Goal: Information Seeking & Learning: Understand process/instructions

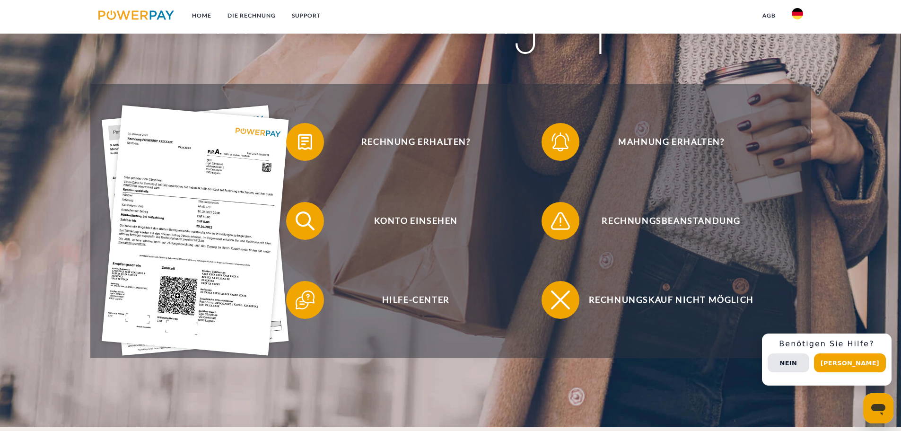
scroll to position [189, 0]
drag, startPoint x: 705, startPoint y: 52, endPoint x: 797, endPoint y: 14, distance: 100.3
click at [797, 13] on img at bounding box center [797, 13] width 11 height 11
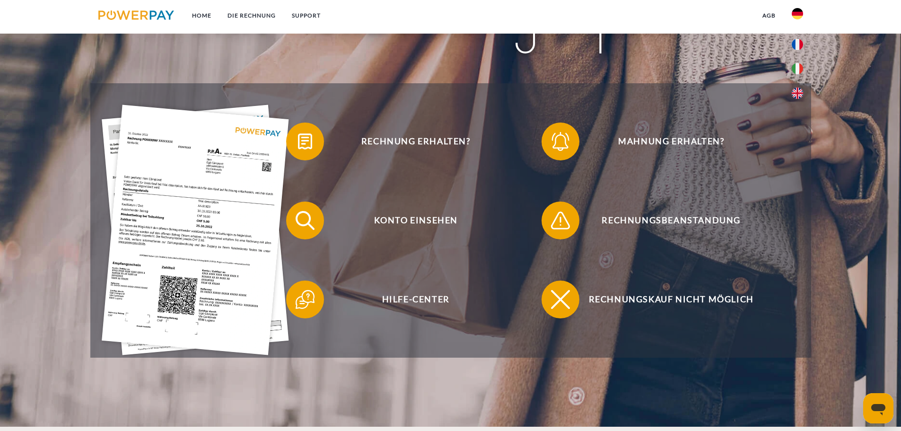
click at [797, 13] on img at bounding box center [797, 13] width 11 height 11
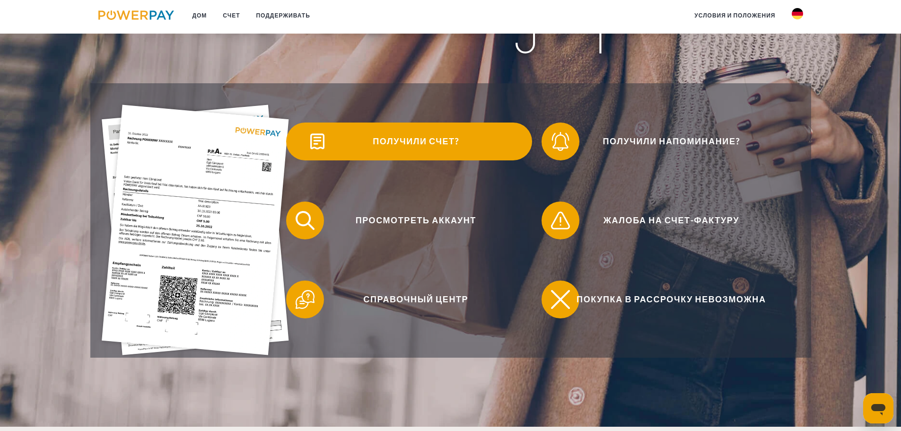
click at [407, 143] on font "Получили счет?" at bounding box center [416, 141] width 86 height 10
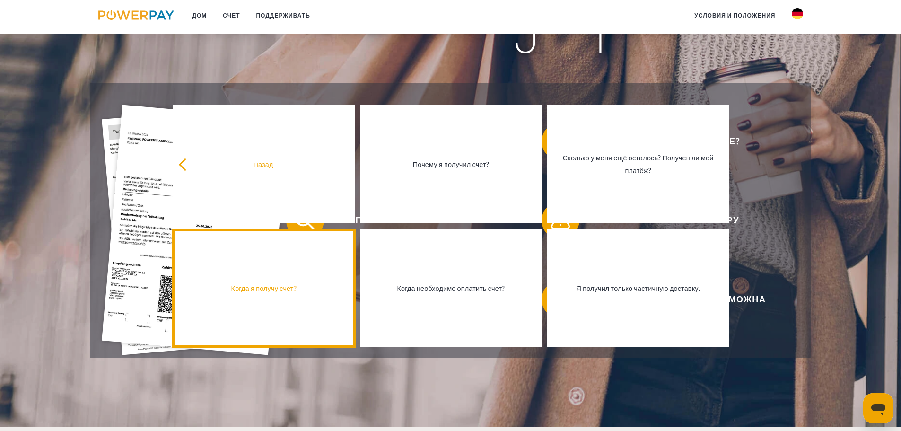
click at [282, 294] on div "Когда я получу счет?" at bounding box center [263, 287] width 171 height 13
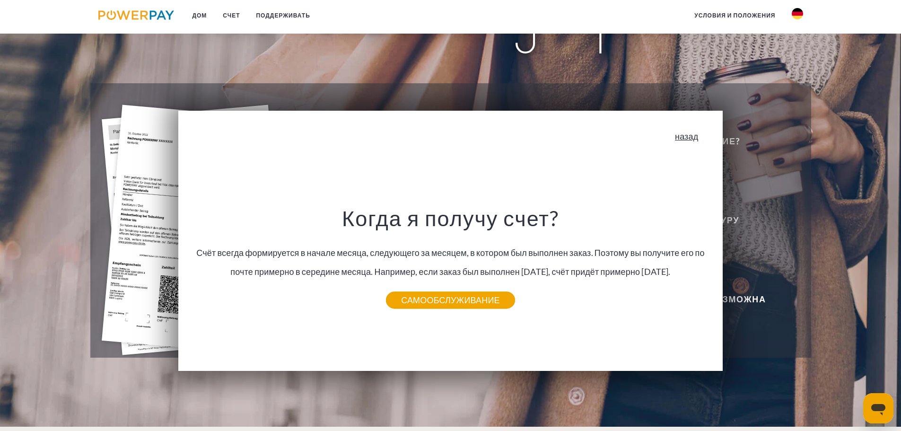
click at [690, 138] on font "назад" at bounding box center [686, 136] width 23 height 10
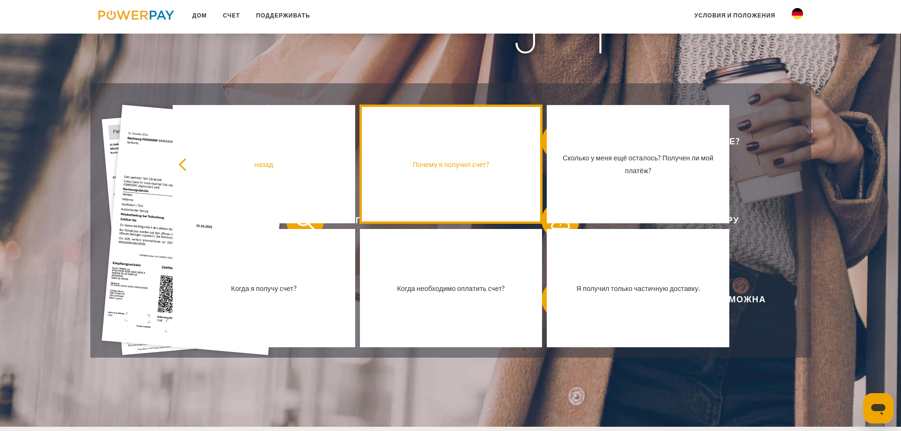
click at [473, 184] on link "Почему я получил счет?" at bounding box center [451, 164] width 183 height 118
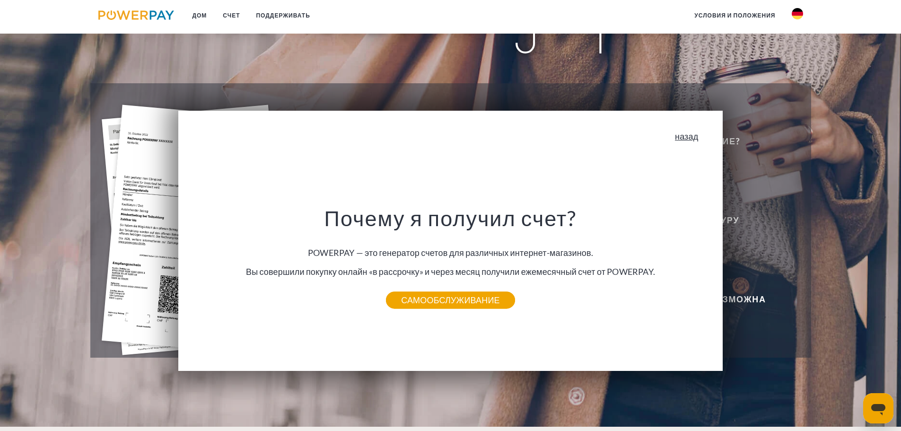
click at [690, 141] on font "назад" at bounding box center [686, 136] width 23 height 10
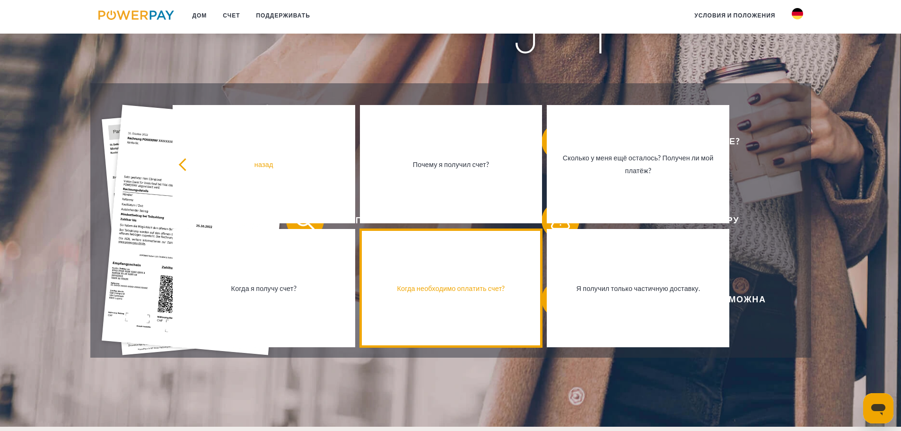
click at [436, 305] on link "Когда необходимо оплатить счет?" at bounding box center [451, 288] width 183 height 118
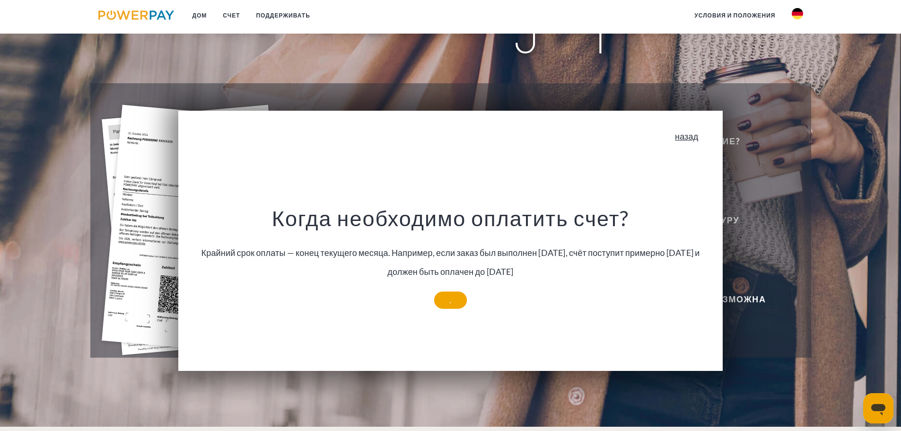
click at [682, 140] on font "назад" at bounding box center [686, 136] width 23 height 10
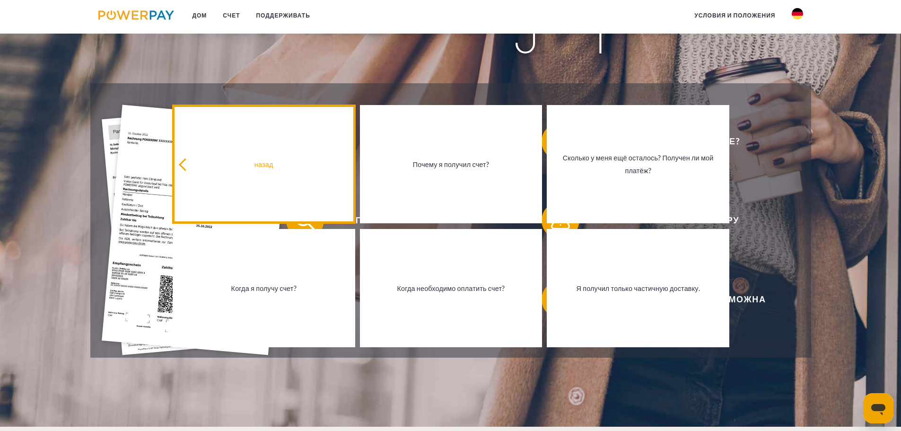
click at [321, 171] on div "назад" at bounding box center [263, 164] width 171 height 13
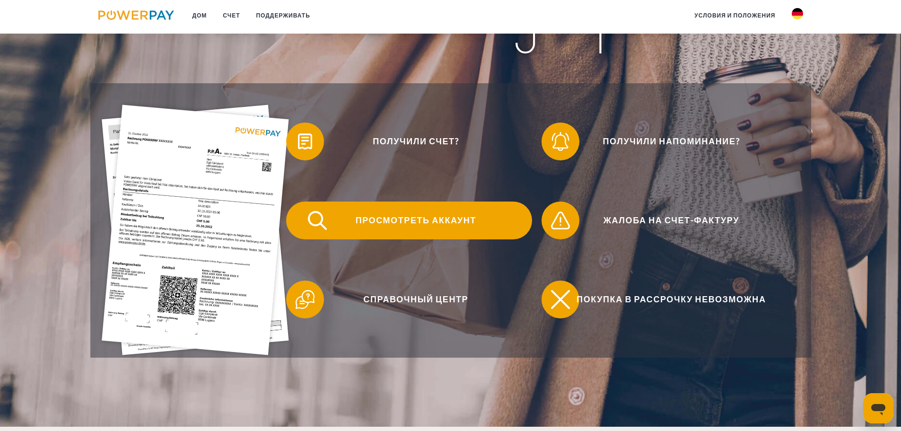
click at [413, 225] on font "Просмотреть аккаунт" at bounding box center [416, 220] width 121 height 10
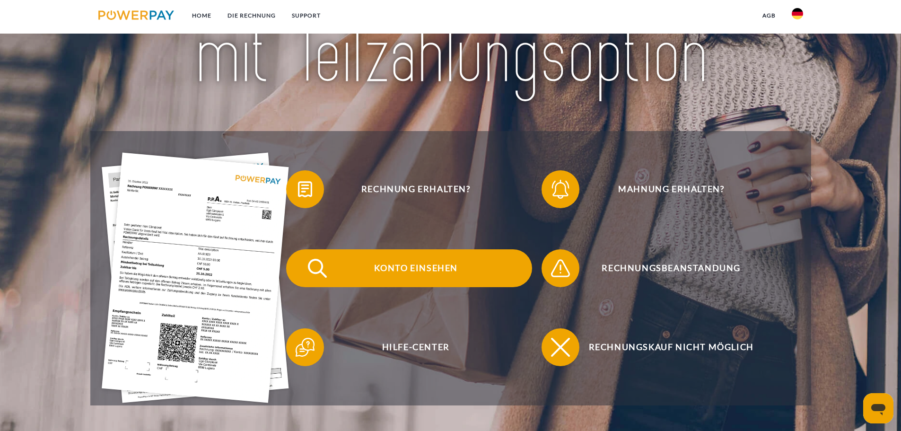
scroll to position [142, 0]
click at [393, 266] on span "Konto einsehen" at bounding box center [416, 268] width 232 height 38
